Goal: Task Accomplishment & Management: Use online tool/utility

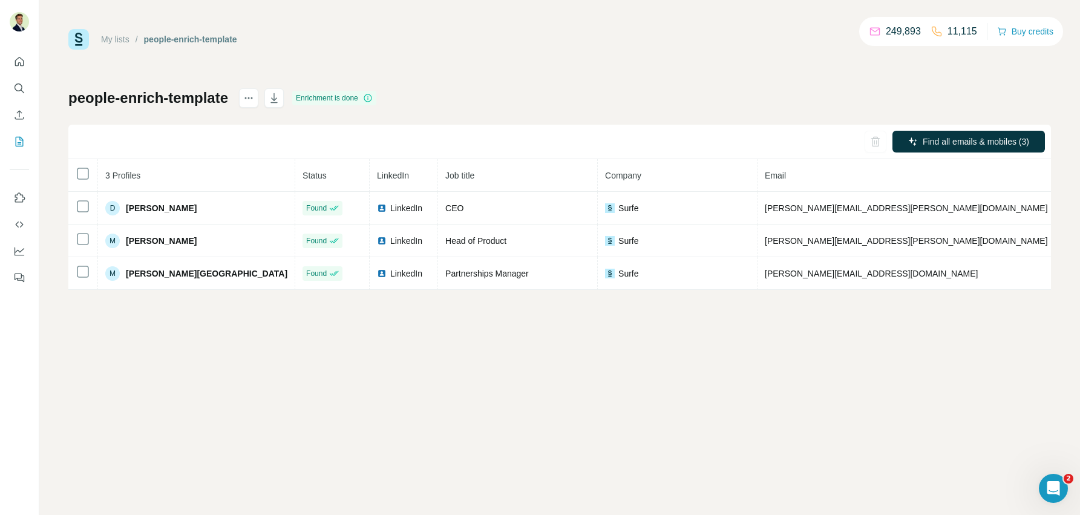
scroll to position [0, 8]
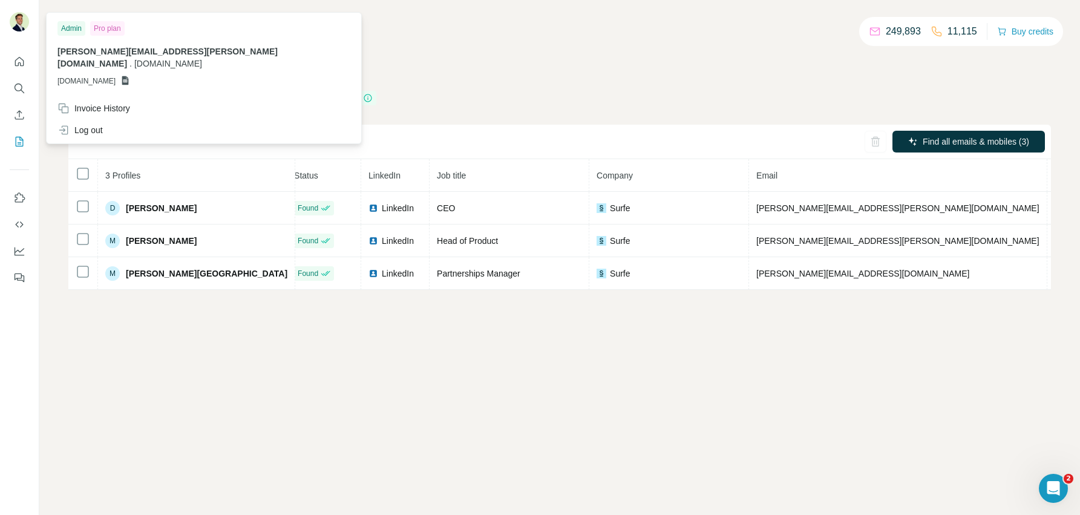
click at [16, 21] on img at bounding box center [19, 21] width 19 height 19
click at [21, 59] on icon "Quick start" at bounding box center [19, 62] width 12 height 12
